Goal: Check status: Check status

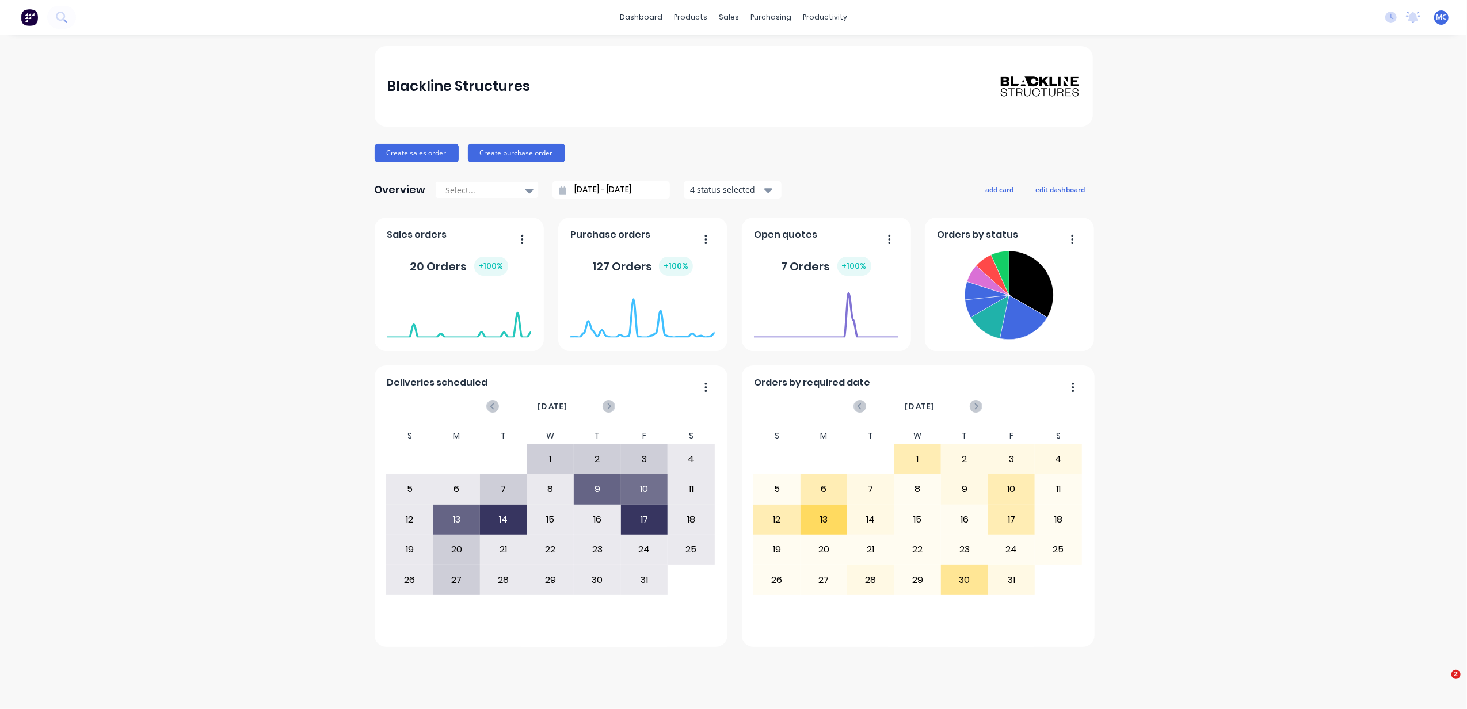
click at [1406, 12] on icon at bounding box center [1413, 18] width 14 height 12
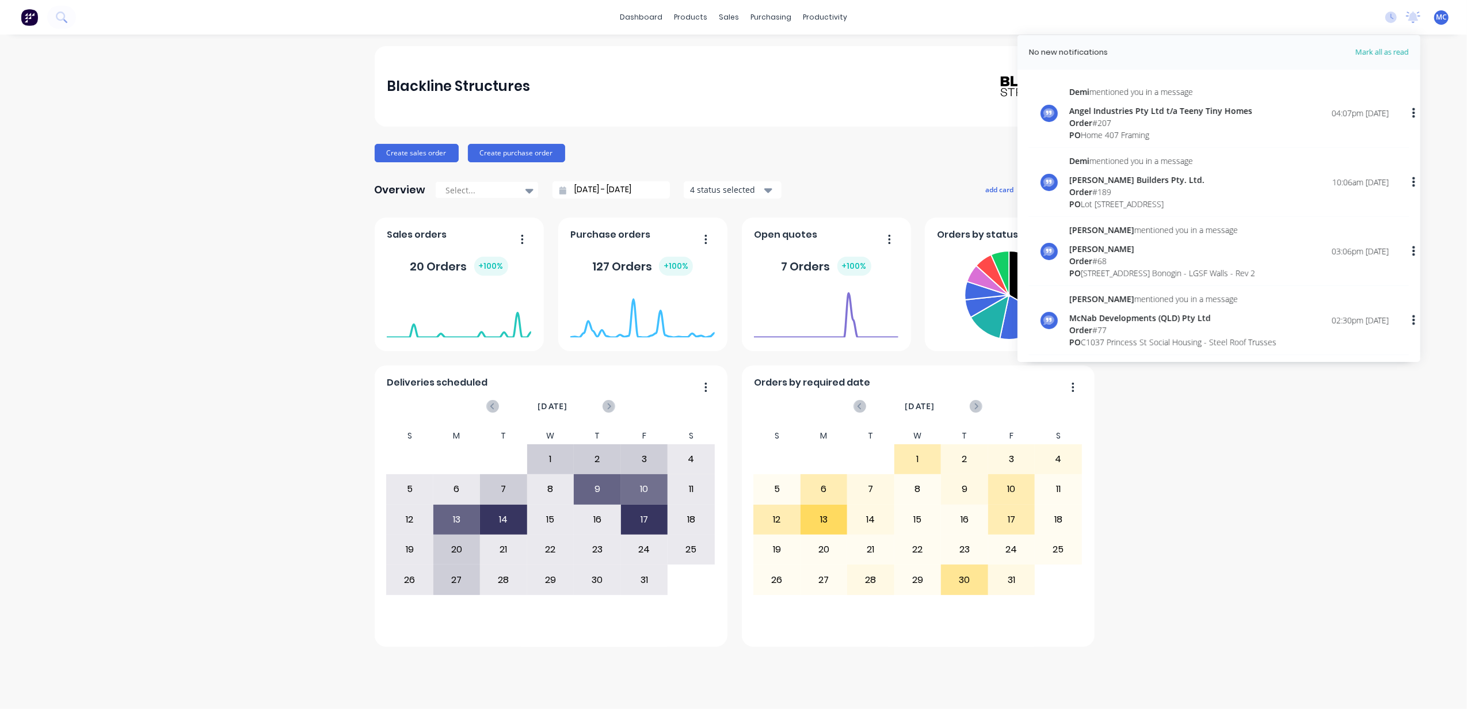
click at [1120, 182] on div "[PERSON_NAME] Builders Pty. Ltd." at bounding box center [1137, 180] width 135 height 12
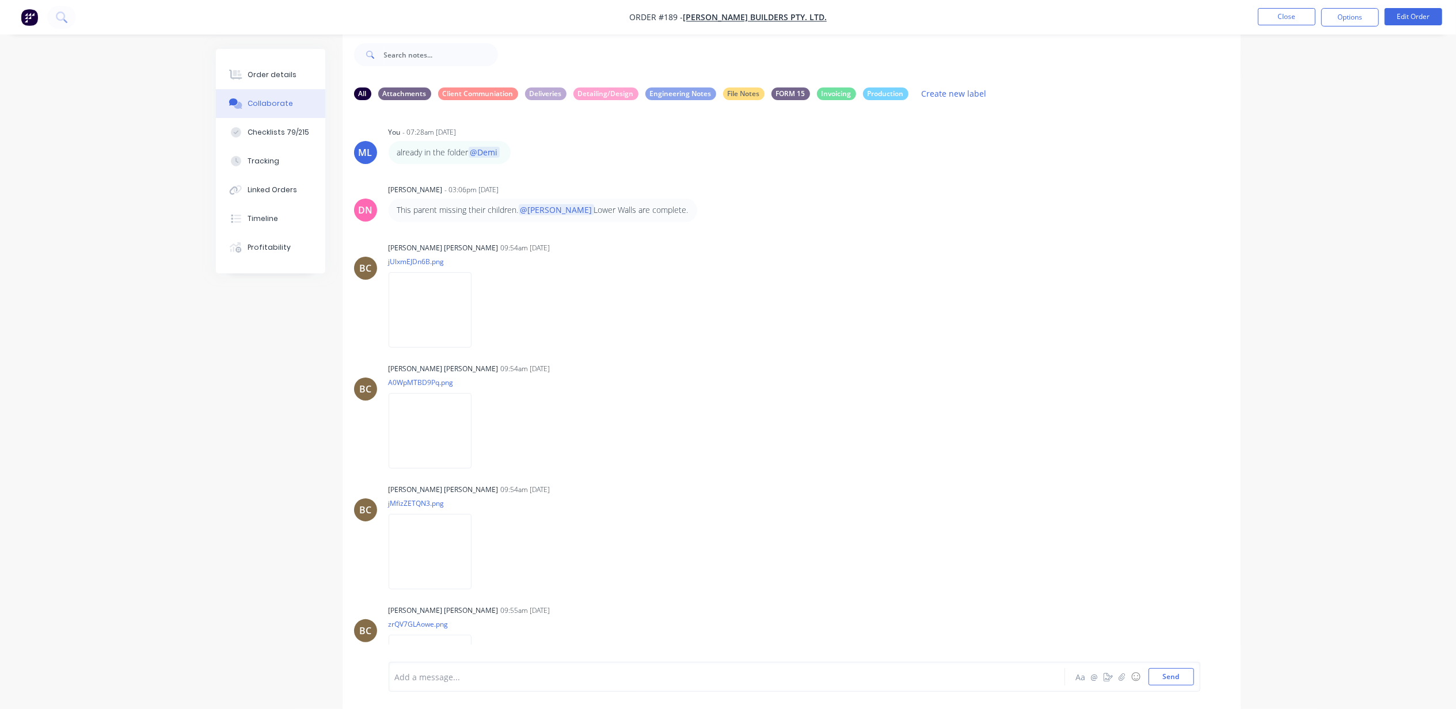
scroll to position [482, 0]
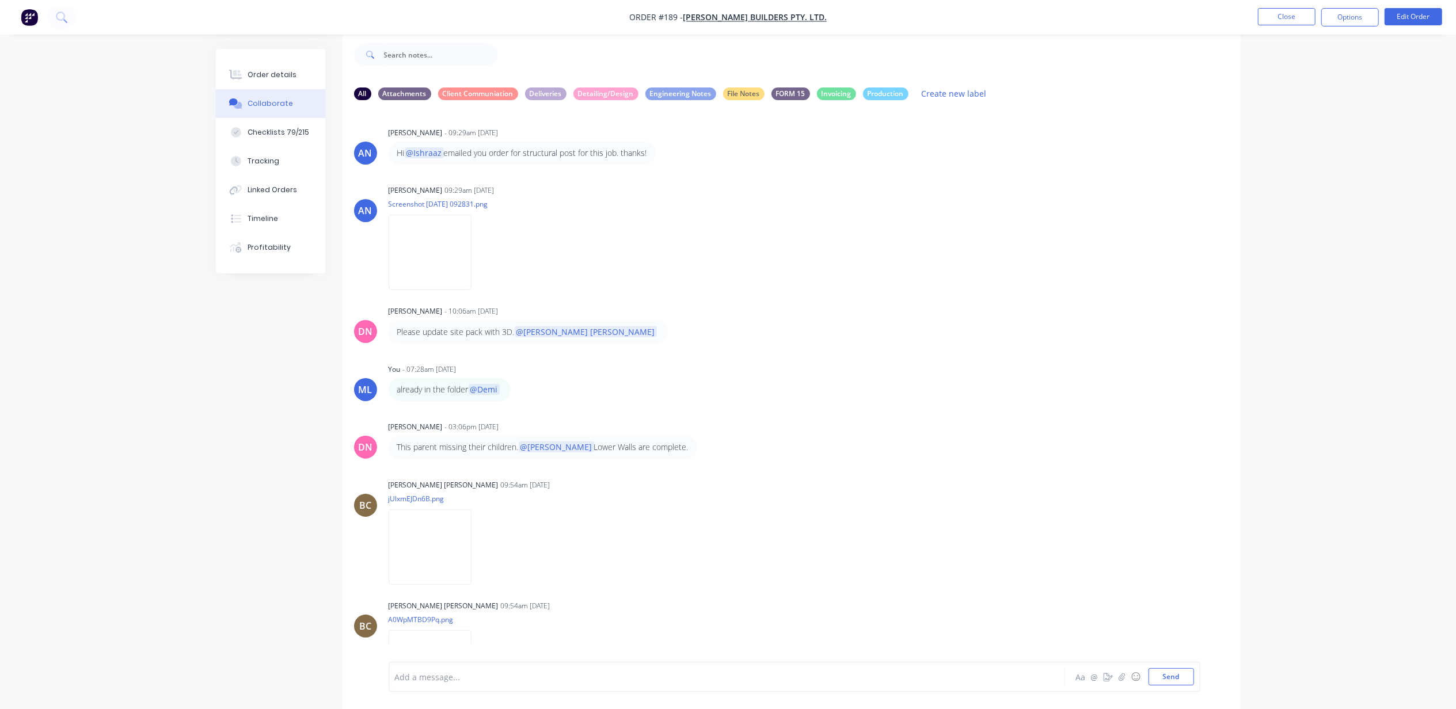
click at [438, 245] on img at bounding box center [430, 252] width 83 height 75
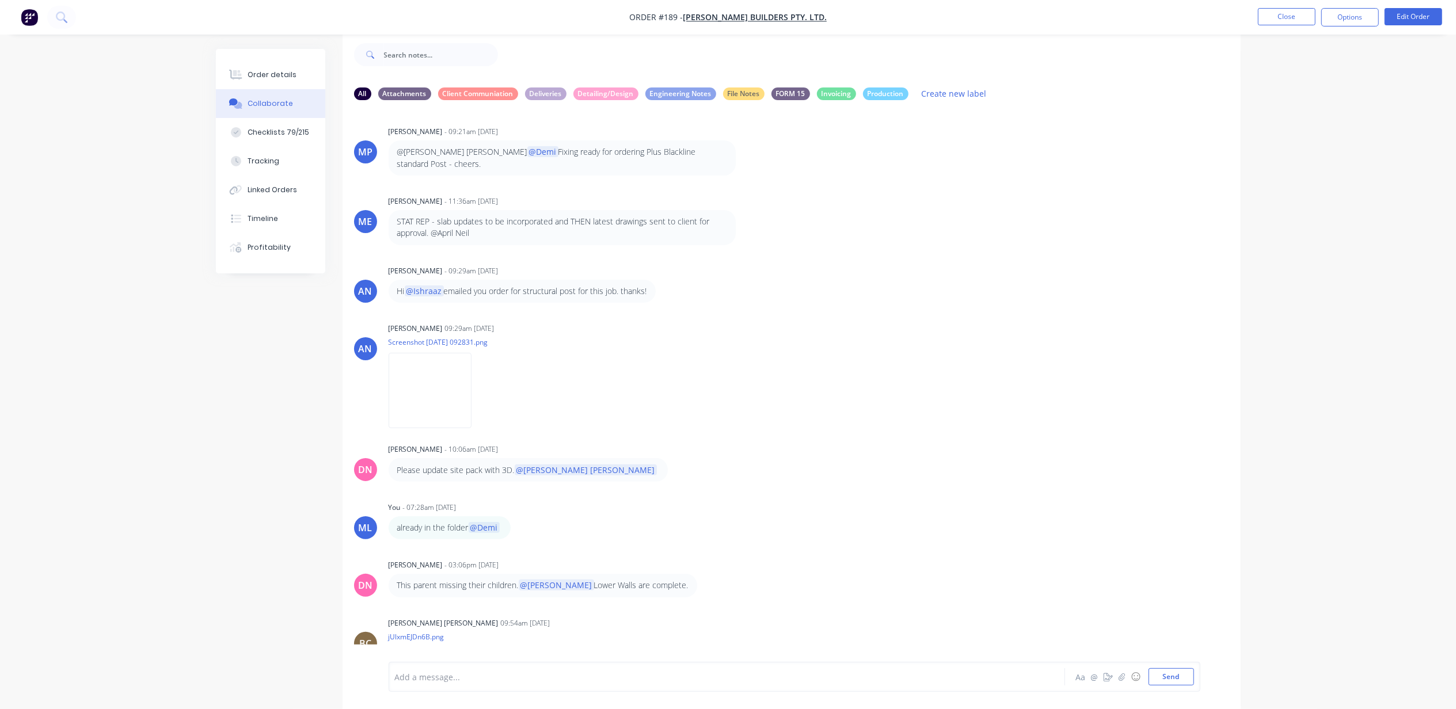
scroll to position [329, 0]
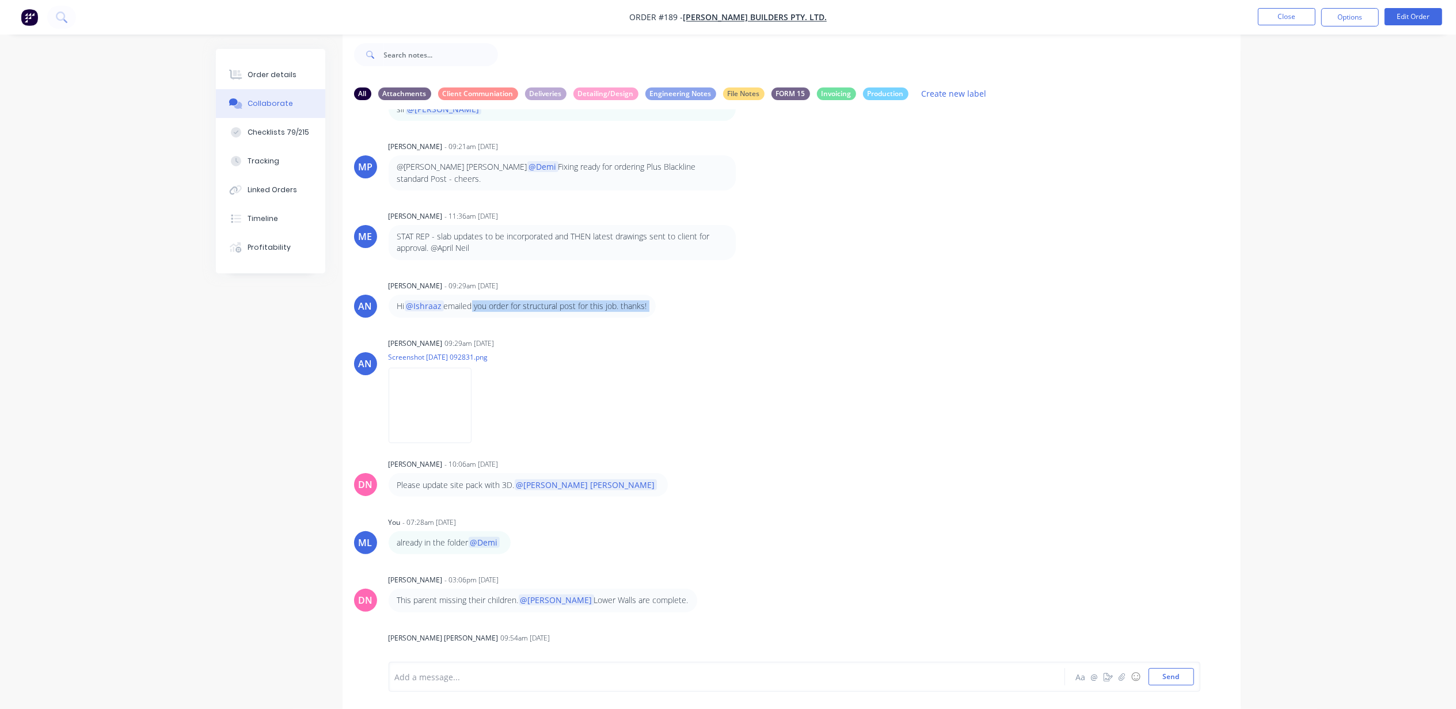
drag, startPoint x: 470, startPoint y: 288, endPoint x: 319, endPoint y: 307, distance: 152.6
click at [319, 307] on div "All Attachments Client Communiation Deliveries Detailing/Design Engineering Not…" at bounding box center [728, 371] width 1025 height 678
click at [1293, 7] on nav "Order #189 - [PERSON_NAME] Builders Pty. Ltd. Close Options Edit Order" at bounding box center [728, 17] width 1456 height 35
click at [1301, 23] on button "Close" at bounding box center [1287, 16] width 58 height 17
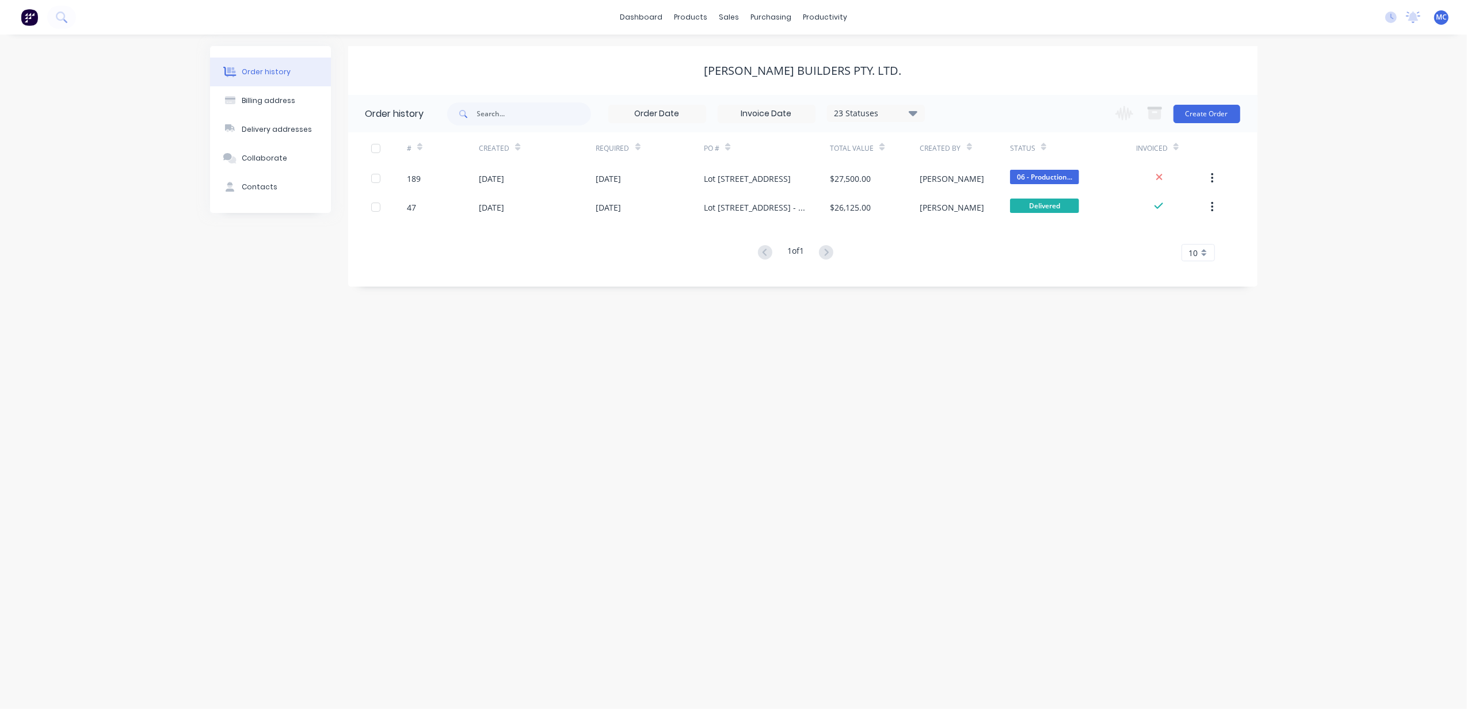
click at [1412, 14] on icon at bounding box center [1414, 16] width 10 height 9
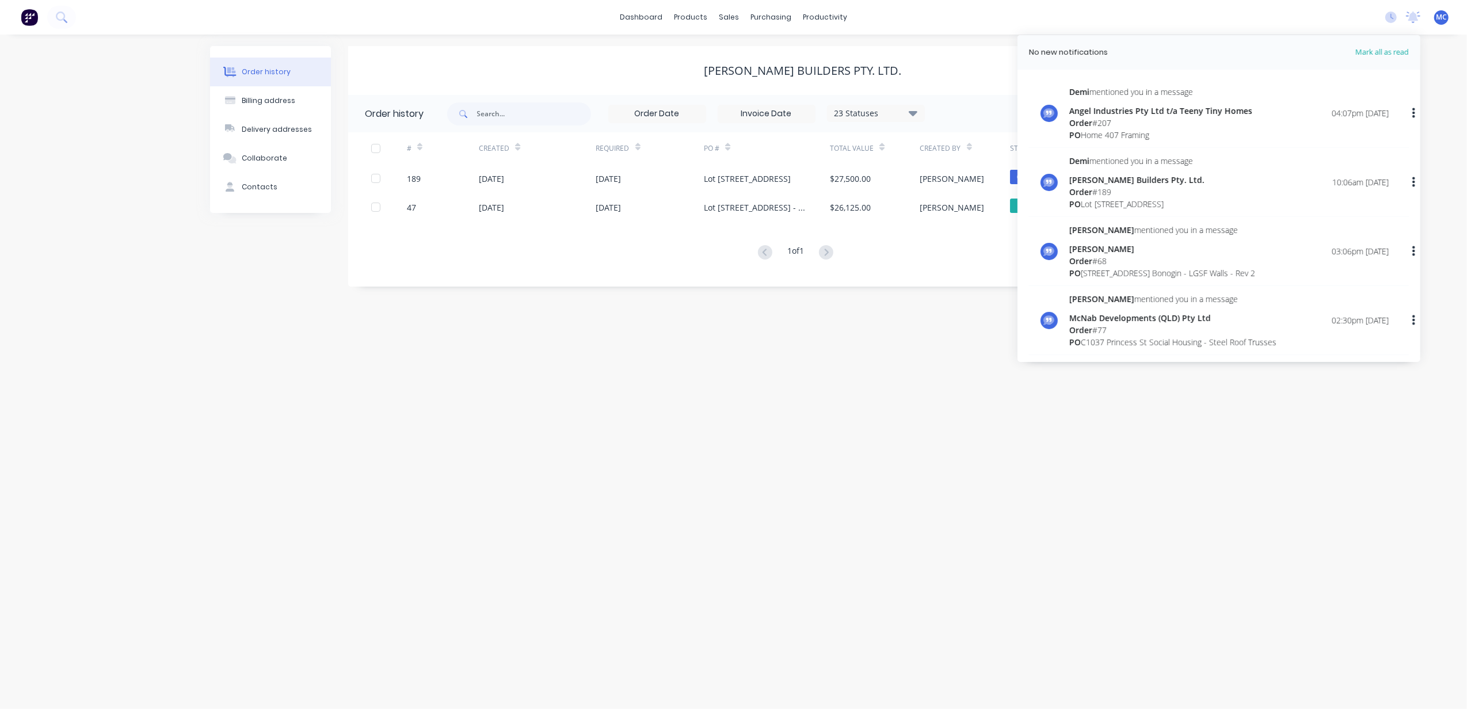
click at [1126, 189] on div "Order # 189" at bounding box center [1137, 192] width 135 height 12
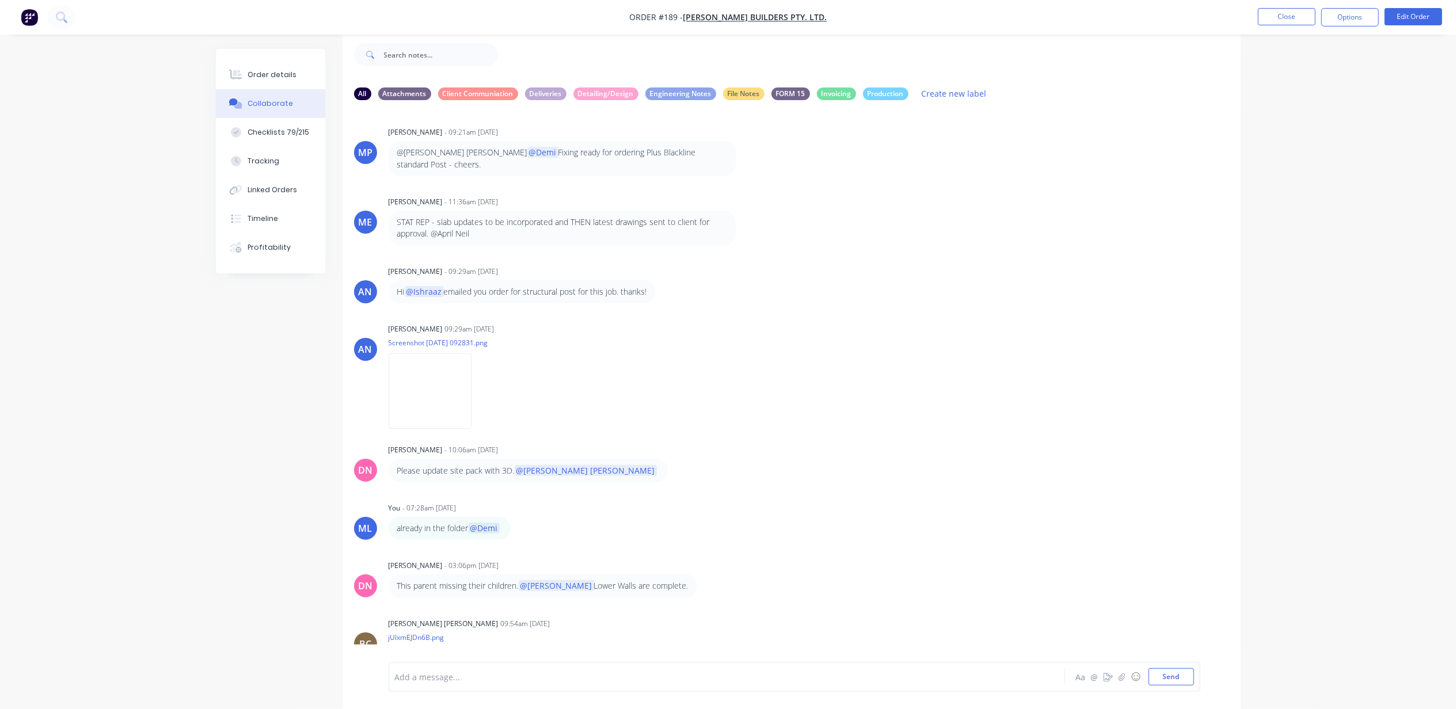
scroll to position [329, 0]
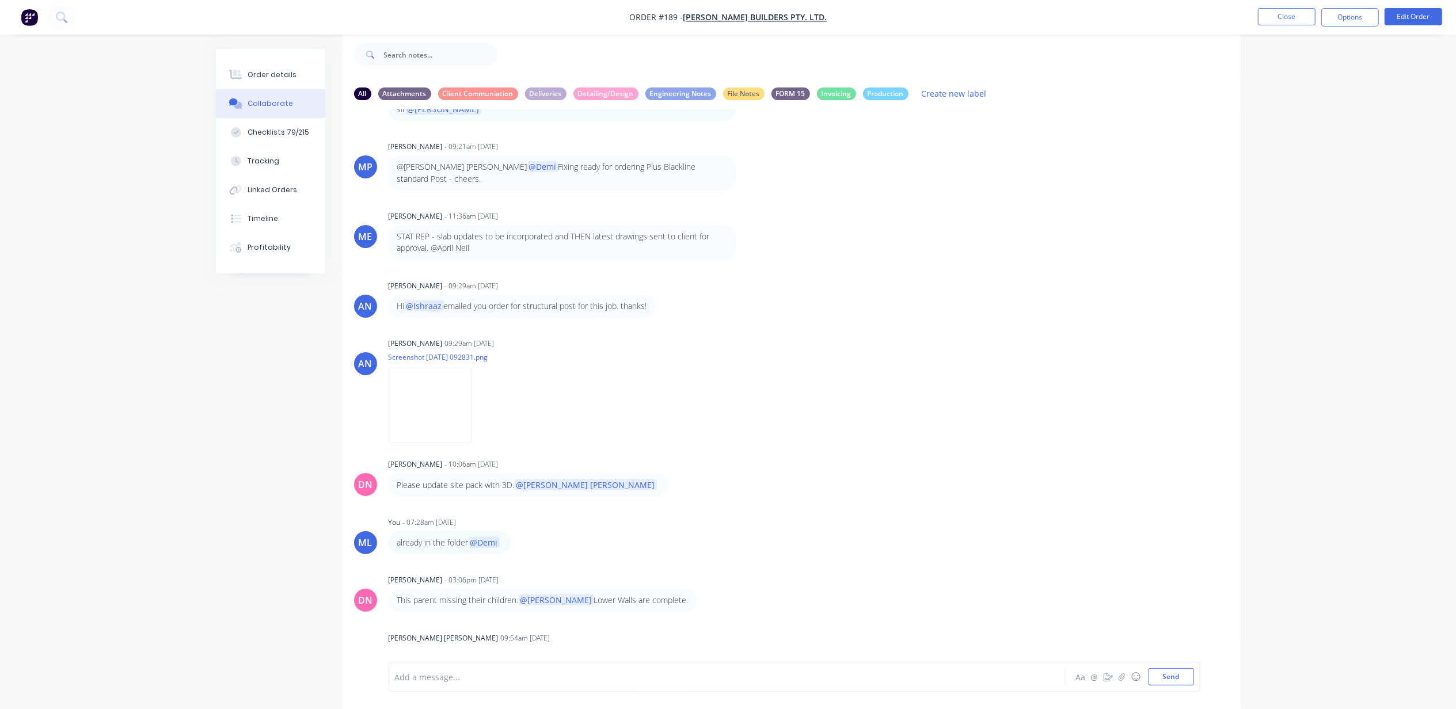
click at [438, 376] on img at bounding box center [430, 405] width 83 height 75
click at [445, 378] on img at bounding box center [430, 405] width 83 height 75
